Goal: Find specific fact: Find specific fact

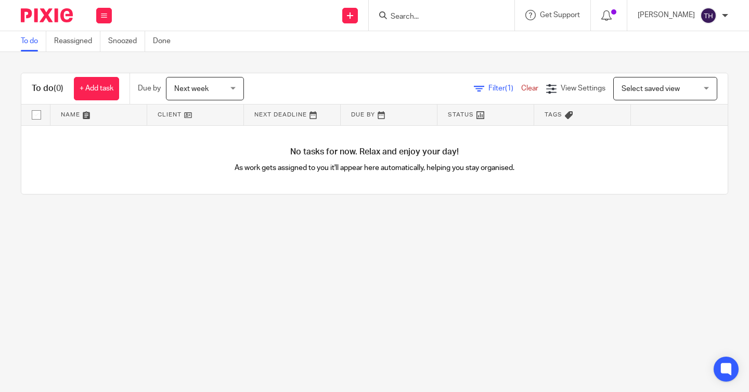
click at [427, 15] on input "Search" at bounding box center [437, 16] width 94 height 9
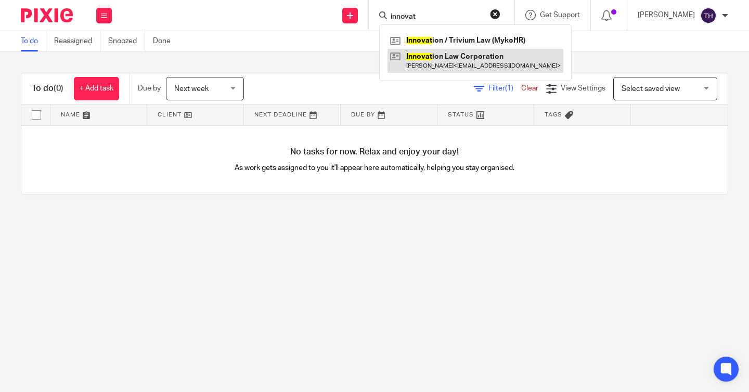
type input "innovat"
click at [419, 54] on link at bounding box center [476, 61] width 176 height 24
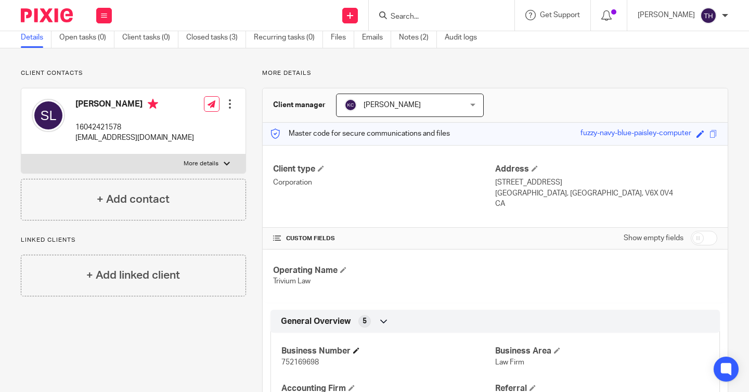
scroll to position [42, 0]
click at [299, 361] on span "752169698" at bounding box center [299, 361] width 37 height 7
copy span "752169698"
click at [426, 16] on input "Search" at bounding box center [437, 16] width 94 height 9
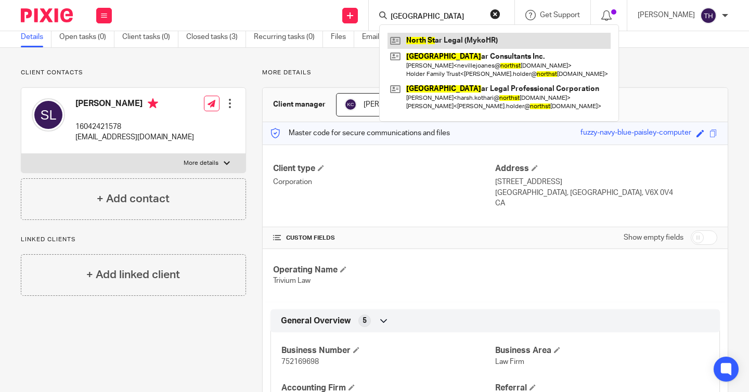
type input "[GEOGRAPHIC_DATA]"
click at [425, 43] on link at bounding box center [499, 41] width 223 height 16
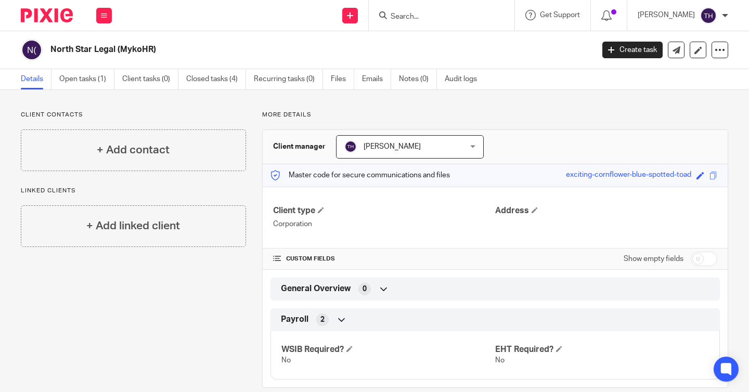
scroll to position [17, 0]
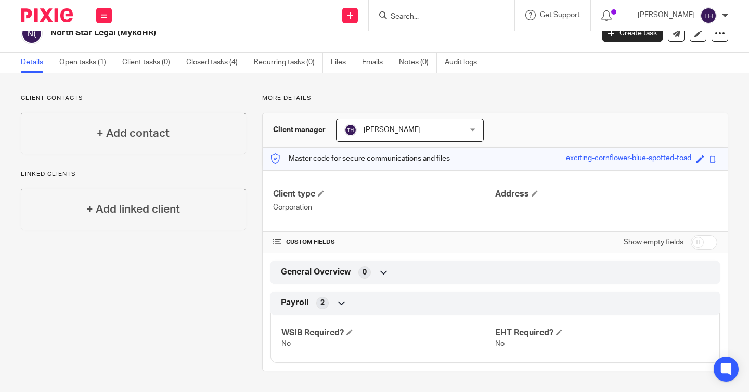
click at [426, 22] on div at bounding box center [442, 15] width 146 height 31
click at [425, 16] on input "Search" at bounding box center [437, 16] width 94 height 9
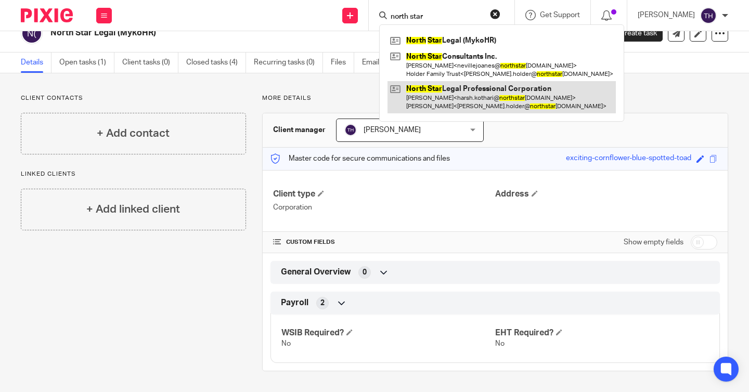
type input "north star"
click at [443, 97] on link at bounding box center [502, 97] width 228 height 32
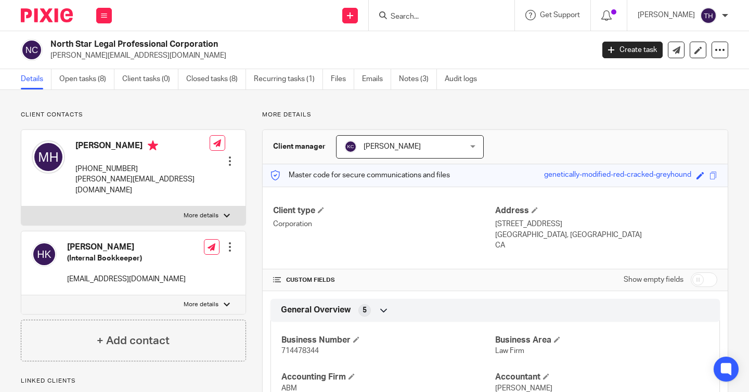
click at [292, 351] on span "714478344" at bounding box center [299, 351] width 37 height 7
copy span "714478344"
click at [447, 22] on div at bounding box center [442, 15] width 146 height 31
click at [418, 16] on input "Search" at bounding box center [437, 16] width 94 height 9
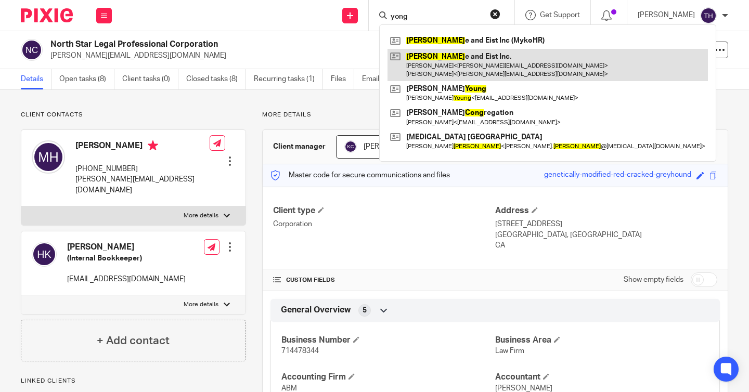
type input "yong"
click at [442, 65] on link at bounding box center [548, 65] width 321 height 32
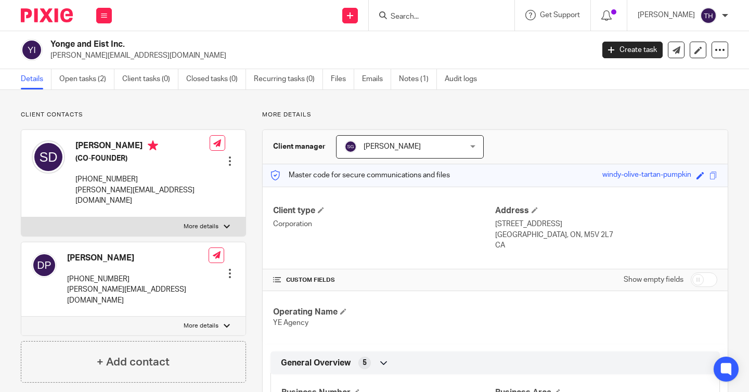
scroll to position [154, 0]
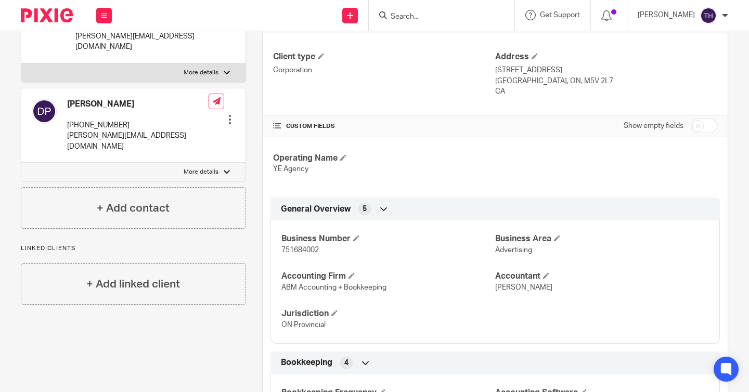
click at [290, 252] on span "751684002" at bounding box center [299, 250] width 37 height 7
copy span "751684002"
click at [423, 13] on input "Search" at bounding box center [437, 16] width 94 height 9
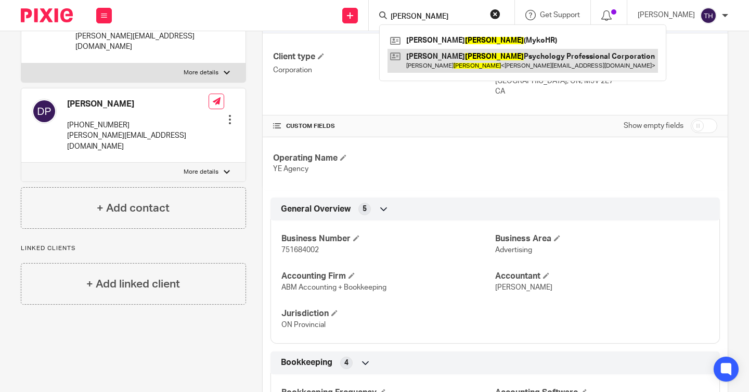
type input "sanchez"
click at [436, 56] on link at bounding box center [523, 61] width 271 height 24
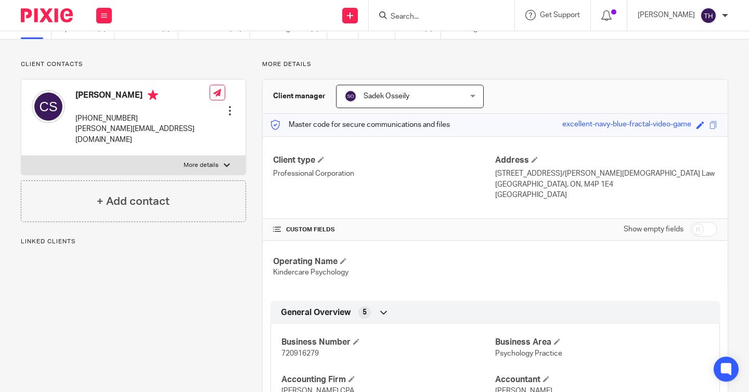
scroll to position [72, 0]
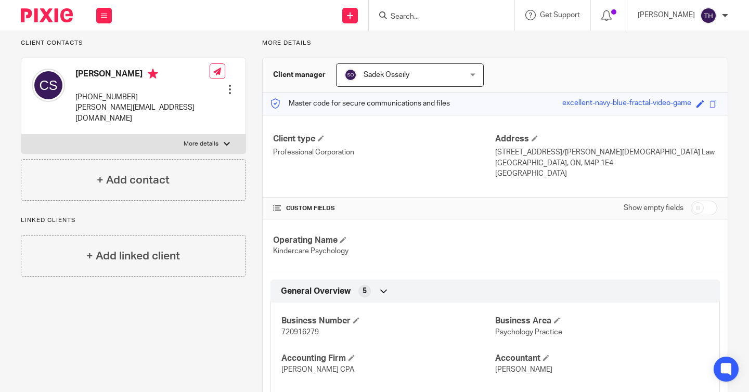
click at [295, 332] on span "720916279" at bounding box center [299, 332] width 37 height 7
copy span "720916279"
click at [449, 12] on input "Search" at bounding box center [437, 16] width 94 height 9
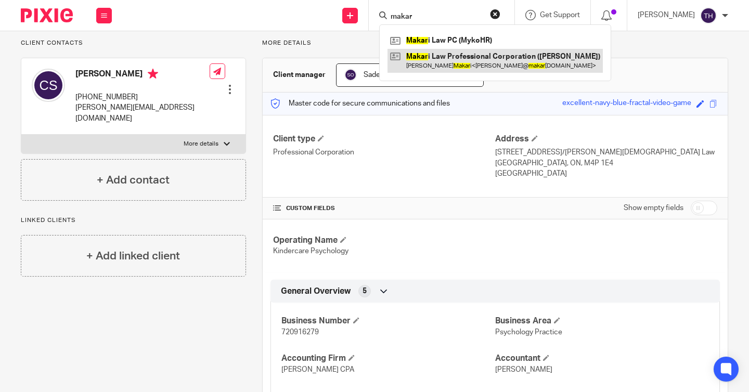
type input "makar"
click at [447, 57] on link at bounding box center [495, 61] width 215 height 24
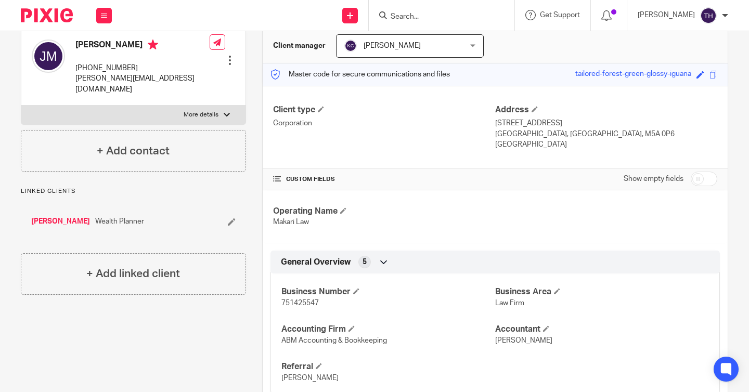
scroll to position [131, 0]
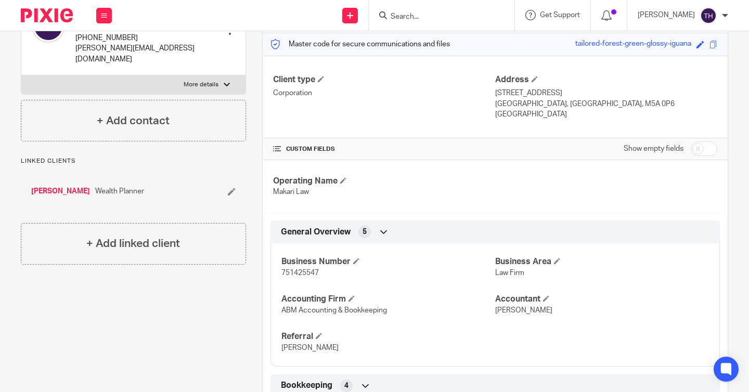
click at [308, 271] on span "751425547" at bounding box center [299, 273] width 37 height 7
copy span "751425547"
click at [447, 15] on input "Search" at bounding box center [437, 16] width 94 height 9
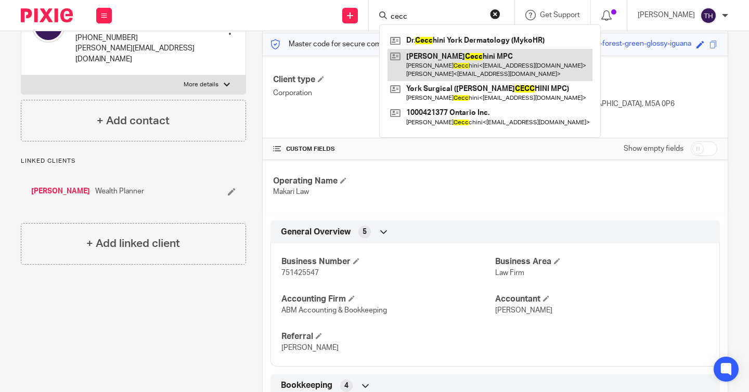
type input "cecc"
click at [450, 78] on link at bounding box center [490, 65] width 205 height 32
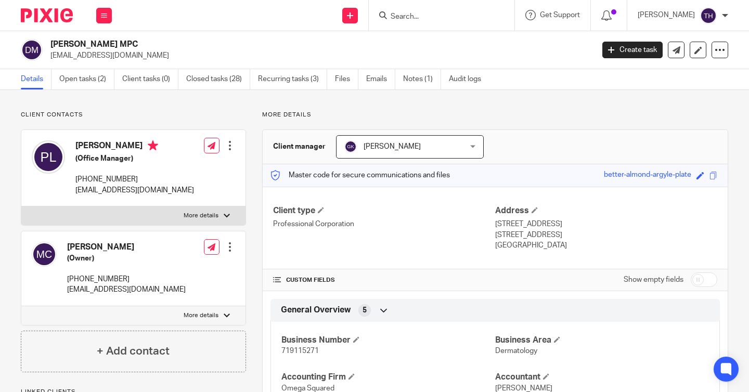
click at [300, 351] on span "719115271" at bounding box center [299, 351] width 37 height 7
copy span "719115271"
click at [426, 17] on input "Search" at bounding box center [437, 16] width 94 height 9
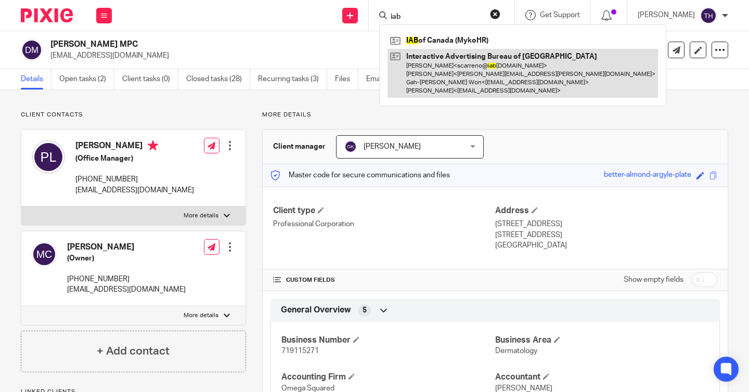
type input "iab"
click at [439, 73] on link at bounding box center [523, 73] width 271 height 49
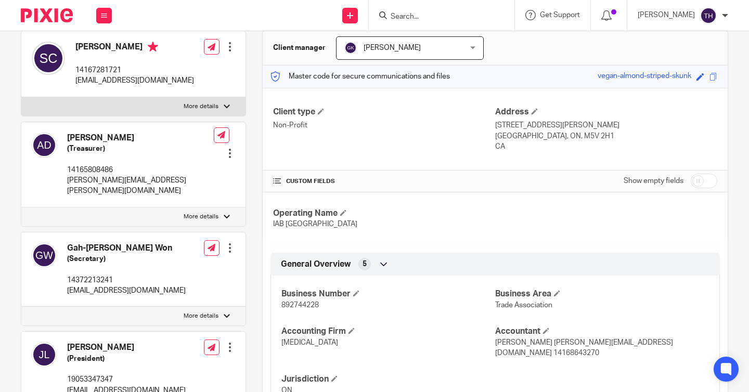
scroll to position [129, 0]
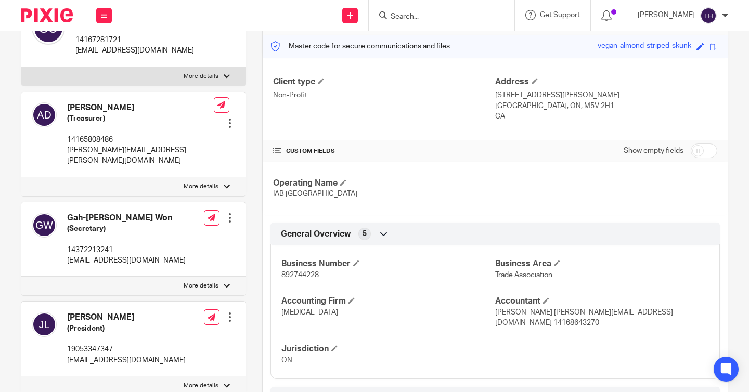
click at [296, 275] on span "892744228" at bounding box center [299, 275] width 37 height 7
copy span "892744228"
click at [293, 277] on span "892744228" at bounding box center [299, 275] width 37 height 7
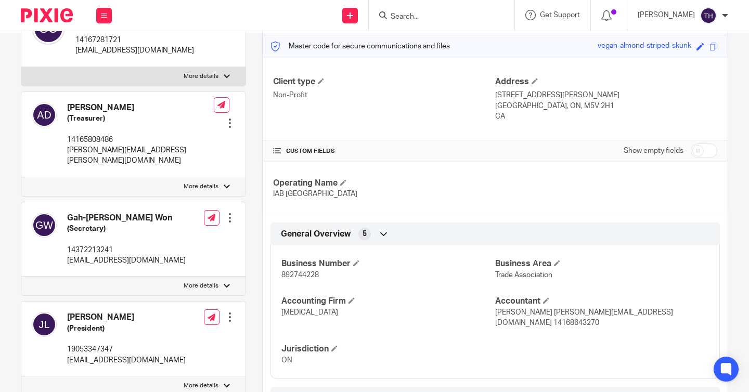
click at [296, 272] on span "892744228" at bounding box center [299, 275] width 37 height 7
copy span "892744228"
click at [424, 19] on input "Search" at bounding box center [437, 16] width 94 height 9
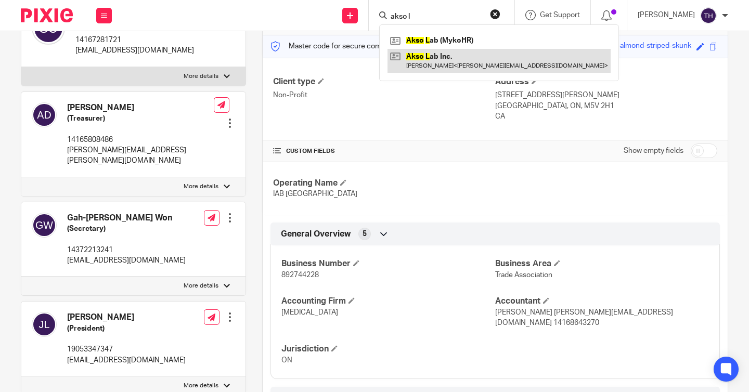
type input "akso l"
click at [429, 61] on link at bounding box center [499, 61] width 223 height 24
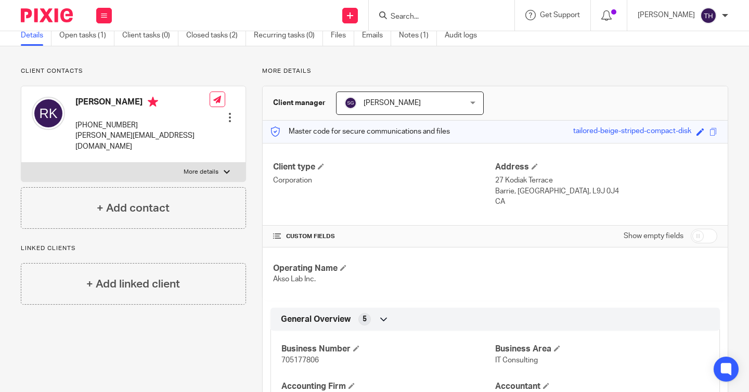
scroll to position [96, 0]
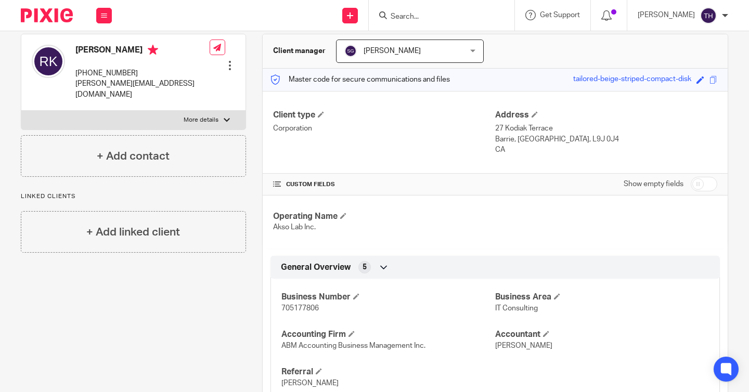
click at [297, 306] on span "705177806" at bounding box center [299, 308] width 37 height 7
copy span "705177806"
click at [431, 19] on input "Search" at bounding box center [437, 16] width 94 height 9
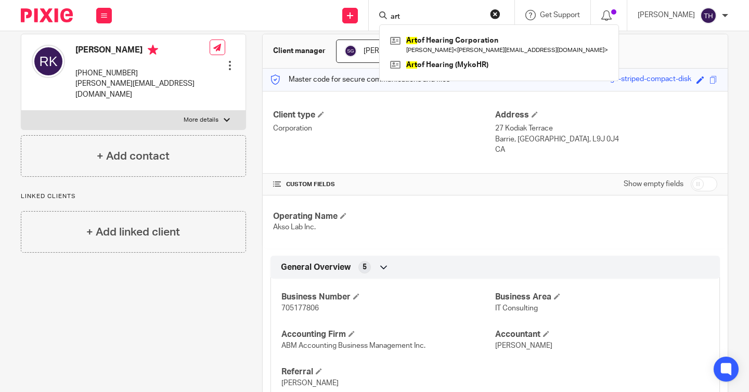
type input "art"
click at [451, 32] on div "Art of Hearing Corporation Cristina Romero < cristina@artofhearing.ca > Art of …" at bounding box center [499, 52] width 240 height 57
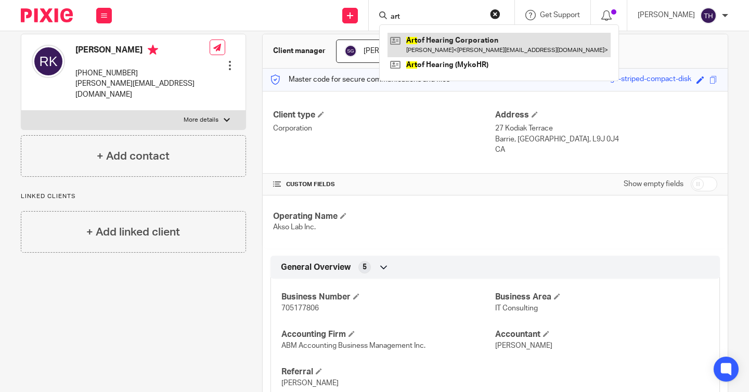
click at [452, 37] on link at bounding box center [499, 45] width 223 height 24
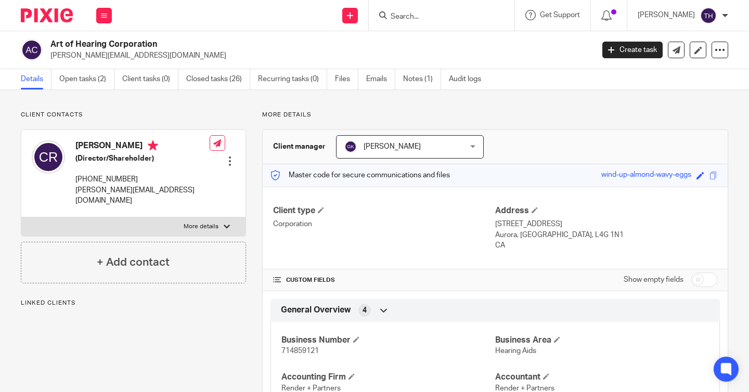
scroll to position [24, 0]
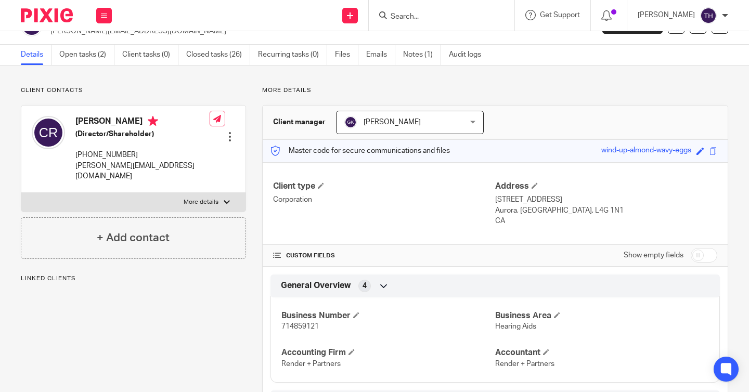
click at [300, 326] on span "714859121" at bounding box center [299, 326] width 37 height 7
copy span "714859121"
click at [413, 22] on div at bounding box center [442, 15] width 146 height 31
click at [422, 19] on input "Search" at bounding box center [437, 16] width 94 height 9
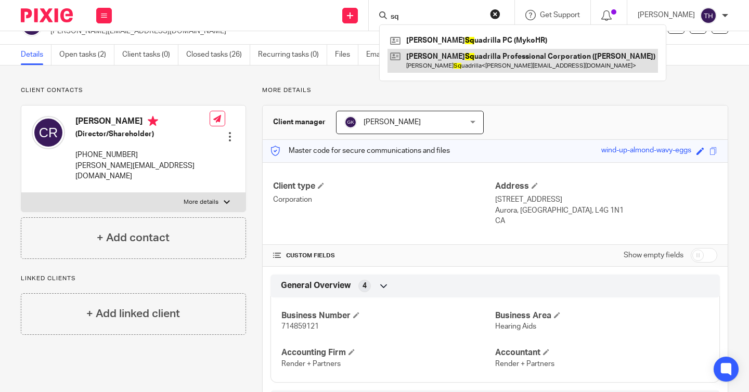
type input "sq"
click at [433, 63] on link at bounding box center [523, 61] width 271 height 24
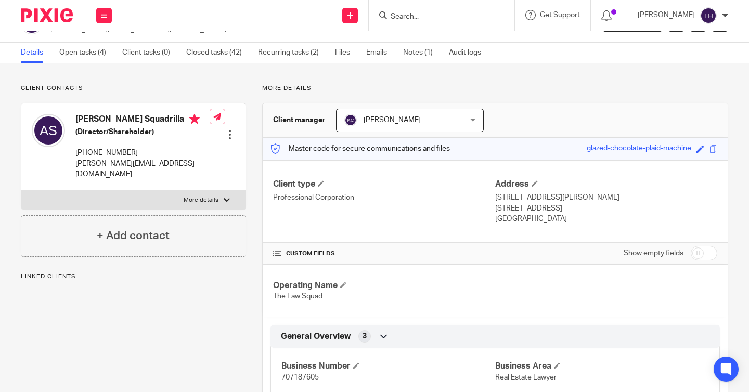
scroll to position [30, 0]
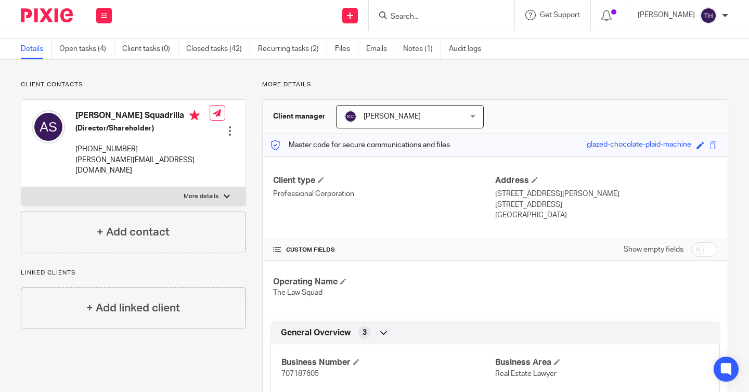
click at [292, 370] on span "707187605" at bounding box center [299, 373] width 37 height 7
copy span "707187605"
click at [422, 13] on input "Search" at bounding box center [437, 16] width 94 height 9
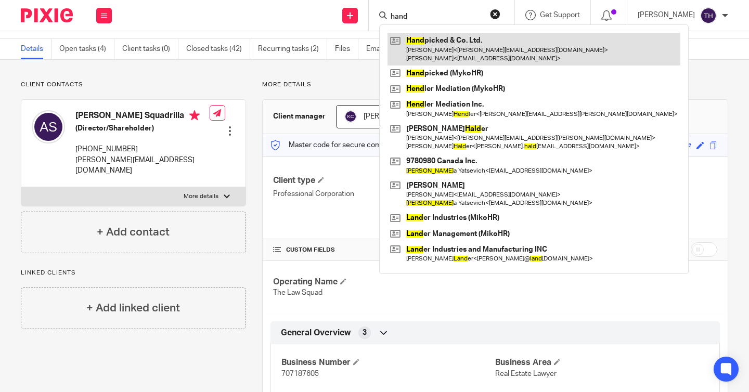
type input "hand"
click at [442, 46] on link at bounding box center [534, 49] width 293 height 32
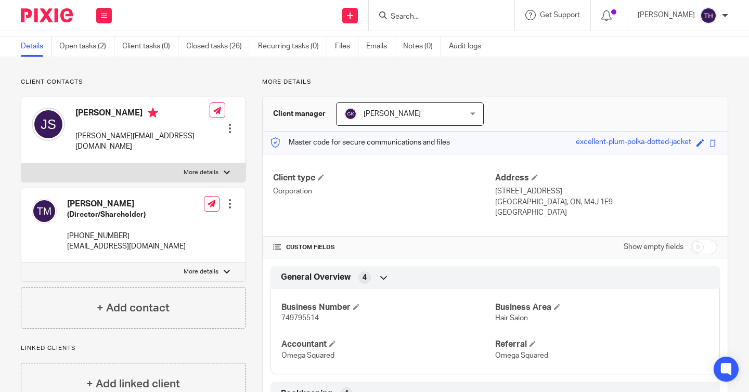
scroll to position [41, 0]
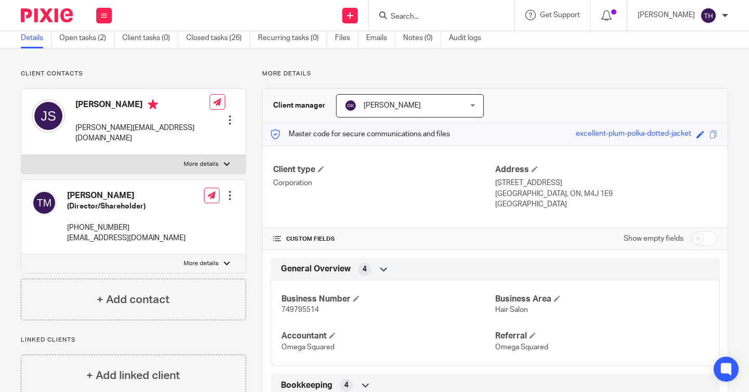
click at [295, 313] on span "749795514" at bounding box center [299, 309] width 37 height 7
click at [429, 17] on input "Search" at bounding box center [437, 16] width 94 height 9
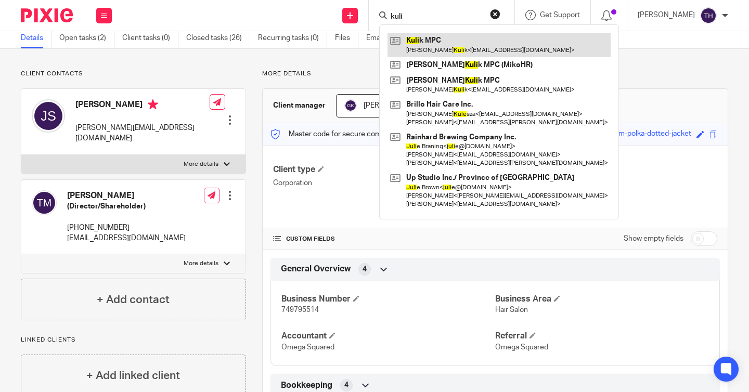
type input "kuli"
click at [438, 41] on link at bounding box center [499, 45] width 223 height 24
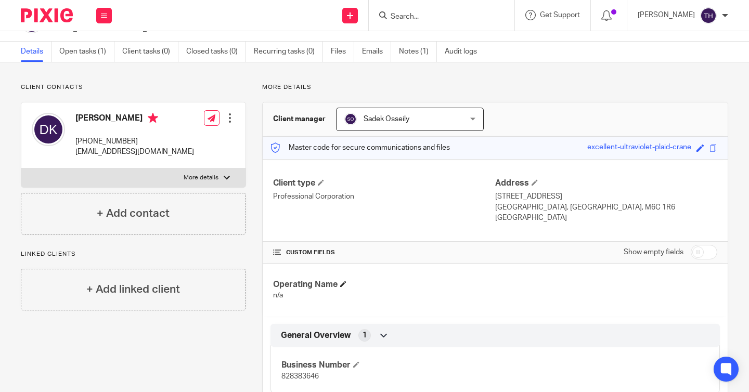
scroll to position [76, 0]
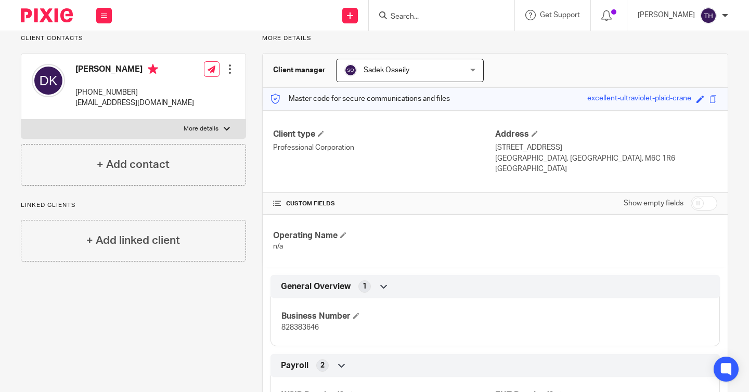
click at [289, 331] on span "828383646" at bounding box center [299, 327] width 37 height 7
copy span "828383646"
click at [419, 15] on input "Search" at bounding box center [437, 16] width 94 height 9
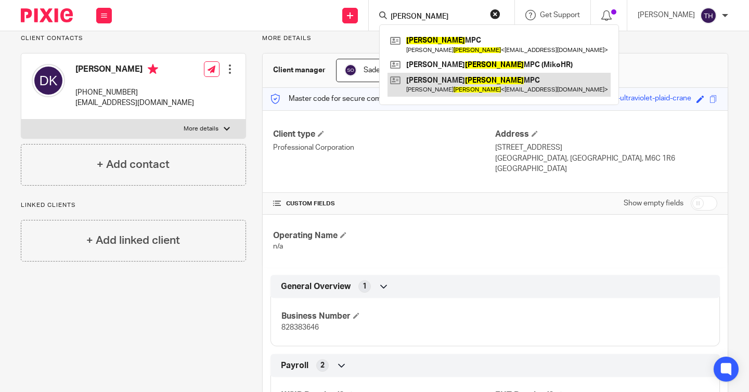
type input "[PERSON_NAME]"
click at [418, 81] on link at bounding box center [499, 85] width 223 height 24
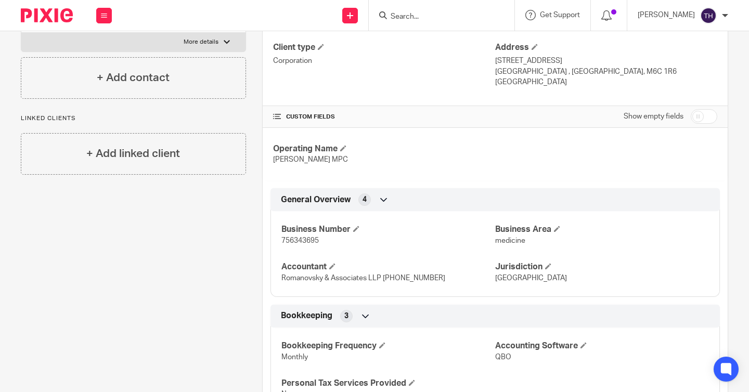
scroll to position [167, 0]
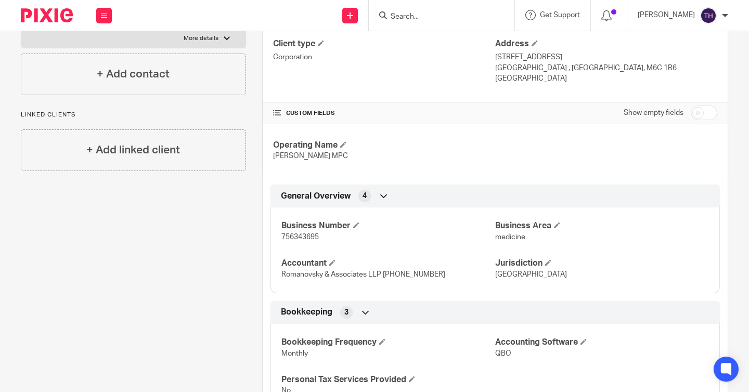
click at [298, 239] on span "756343695" at bounding box center [299, 237] width 37 height 7
copy span "756343695"
click at [415, 18] on input "Search" at bounding box center [437, 16] width 94 height 9
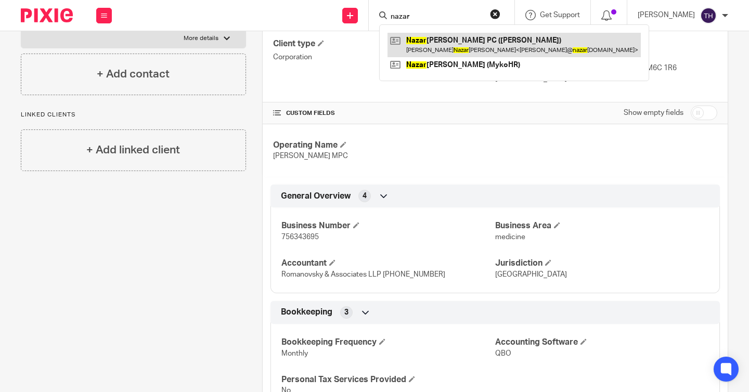
type input "nazar"
click at [439, 45] on link at bounding box center [514, 45] width 253 height 24
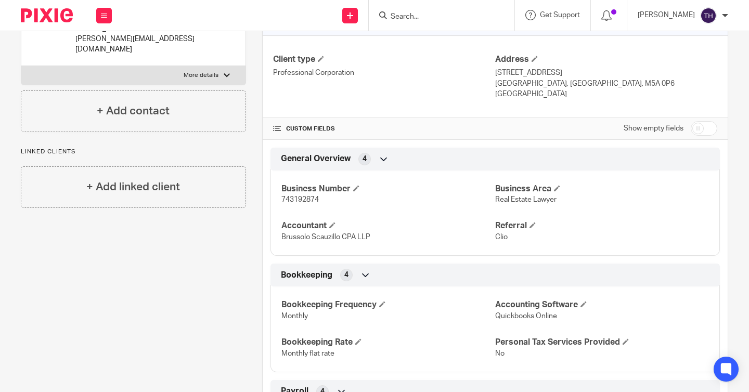
scroll to position [158, 0]
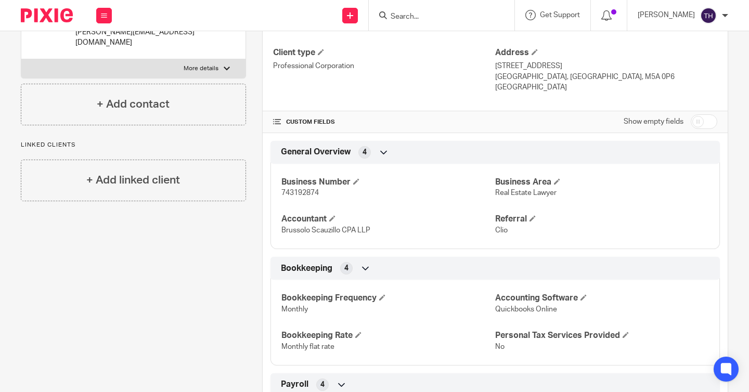
click at [304, 188] on p "743192874" at bounding box center [388, 193] width 214 height 10
copy span "743192874"
click at [442, 20] on input "Search" at bounding box center [437, 16] width 94 height 9
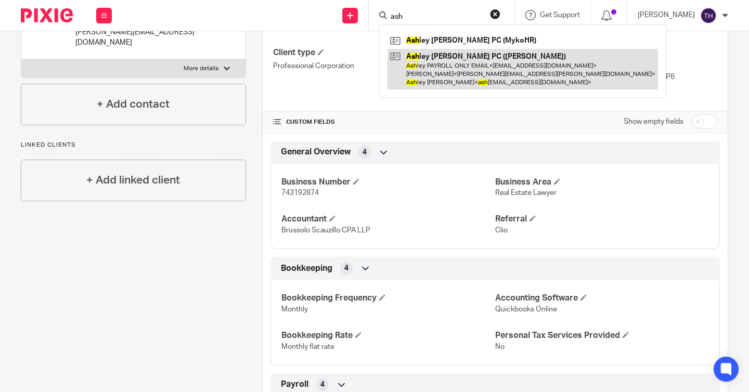
type input "ash"
click at [459, 57] on link at bounding box center [523, 69] width 271 height 41
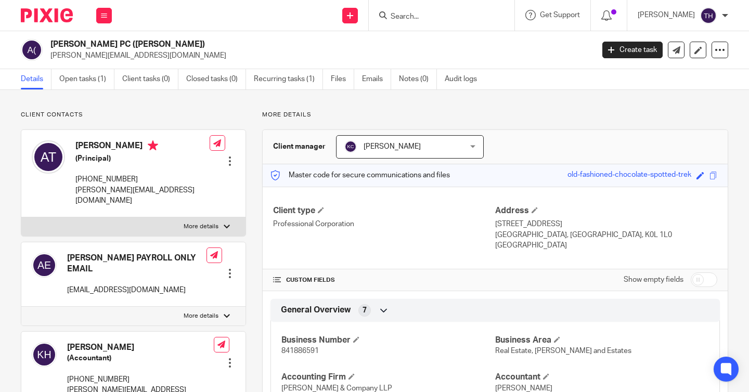
click at [292, 355] on span "841886591" at bounding box center [299, 351] width 37 height 7
copy span "841886591"
click at [426, 18] on input "Search" at bounding box center [437, 16] width 94 height 9
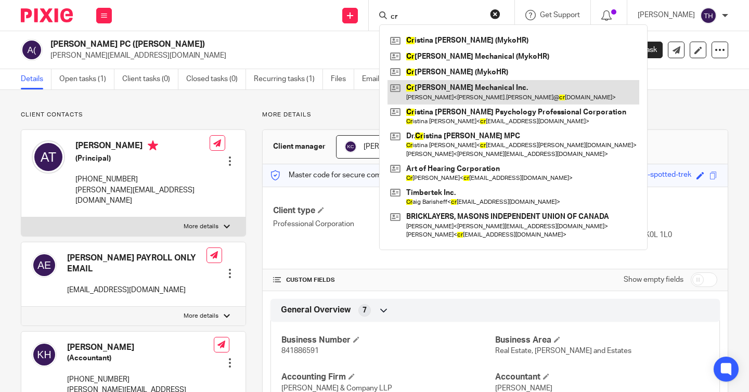
type input "cr"
click at [464, 93] on link at bounding box center [514, 92] width 252 height 24
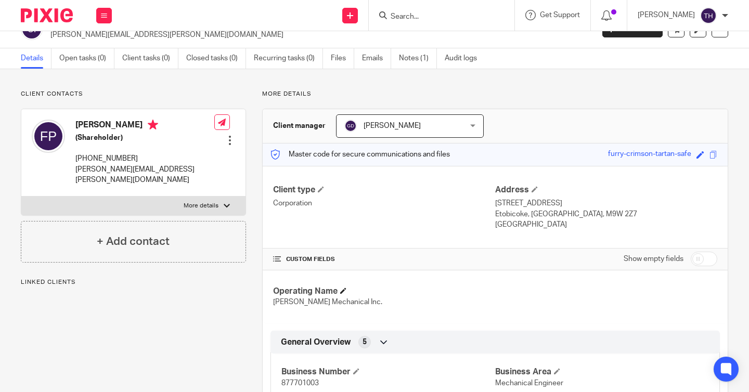
scroll to position [76, 0]
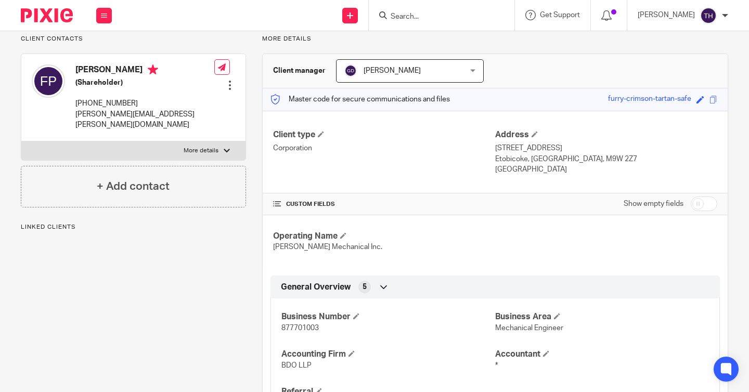
click at [310, 334] on div "Business Number 877701003 Business Area Mechanical Engineer Accounting Firm BDO…" at bounding box center [496, 356] width 450 height 131
click at [310, 330] on span "877701003" at bounding box center [299, 328] width 37 height 7
copy span "877701003"
